Goal: Information Seeking & Learning: Learn about a topic

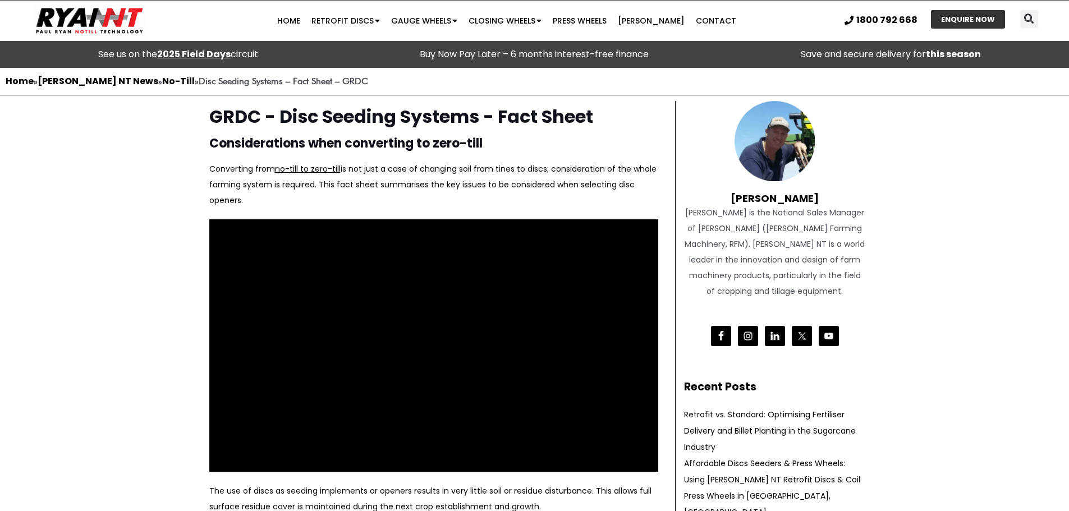
click at [394, 144] on font "Considerations when converting to zero-till" at bounding box center [345, 143] width 273 height 17
click at [323, 144] on font "Considerations when converting to zero-till" at bounding box center [345, 143] width 273 height 17
click at [376, 141] on font "Considerations when converting to zero-till" at bounding box center [345, 143] width 273 height 17
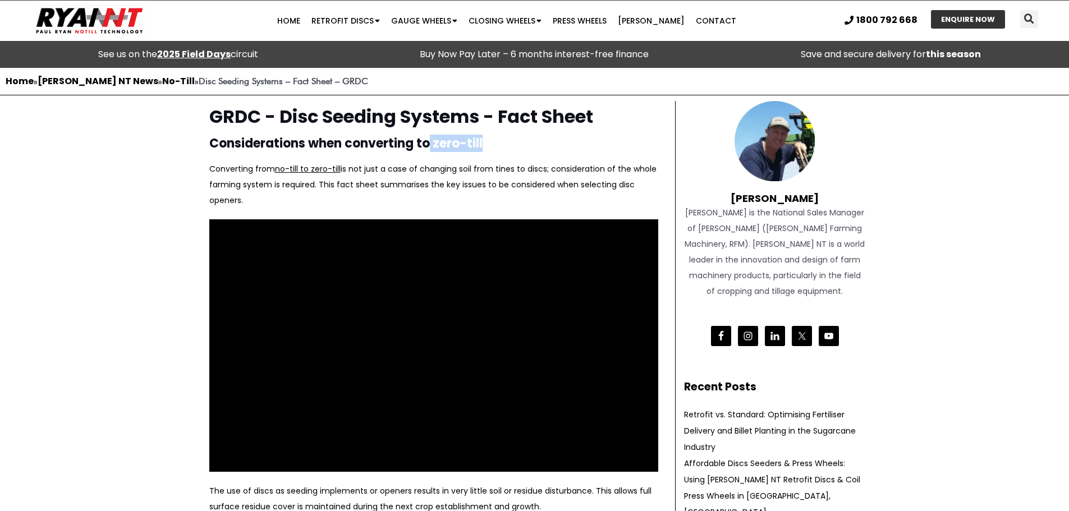
drag, startPoint x: 433, startPoint y: 144, endPoint x: 500, endPoint y: 141, distance: 67.5
click at [500, 141] on h2 "Considerations when converting to zero-till" at bounding box center [433, 144] width 449 height 12
drag, startPoint x: 403, startPoint y: 156, endPoint x: 284, endPoint y: 171, distance: 120.0
click at [402, 156] on div "Considerations when converting to zero-till Converting from no-till to zero-til…" at bounding box center [434, 173] width 460 height 82
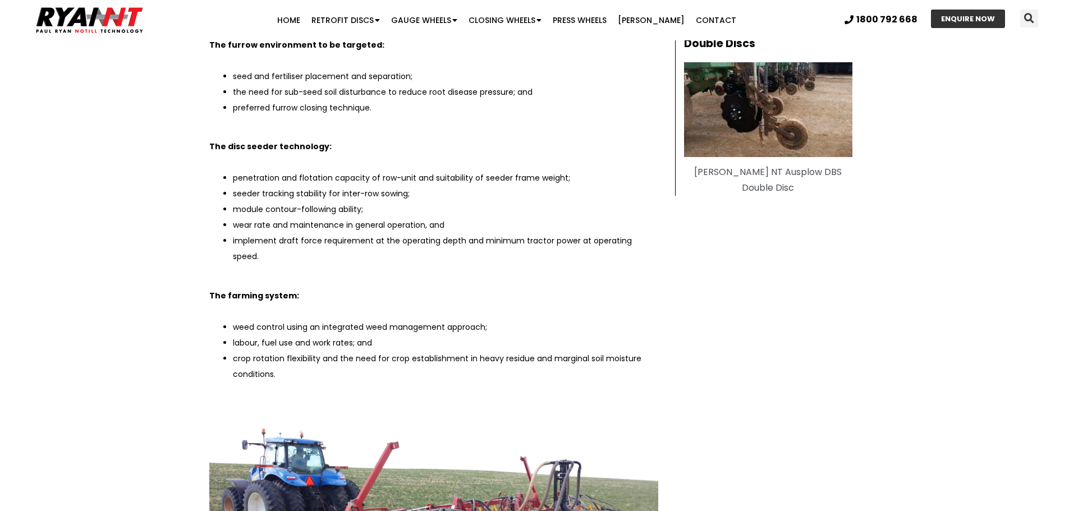
scroll to position [674, 0]
